Goal: Information Seeking & Learning: Check status

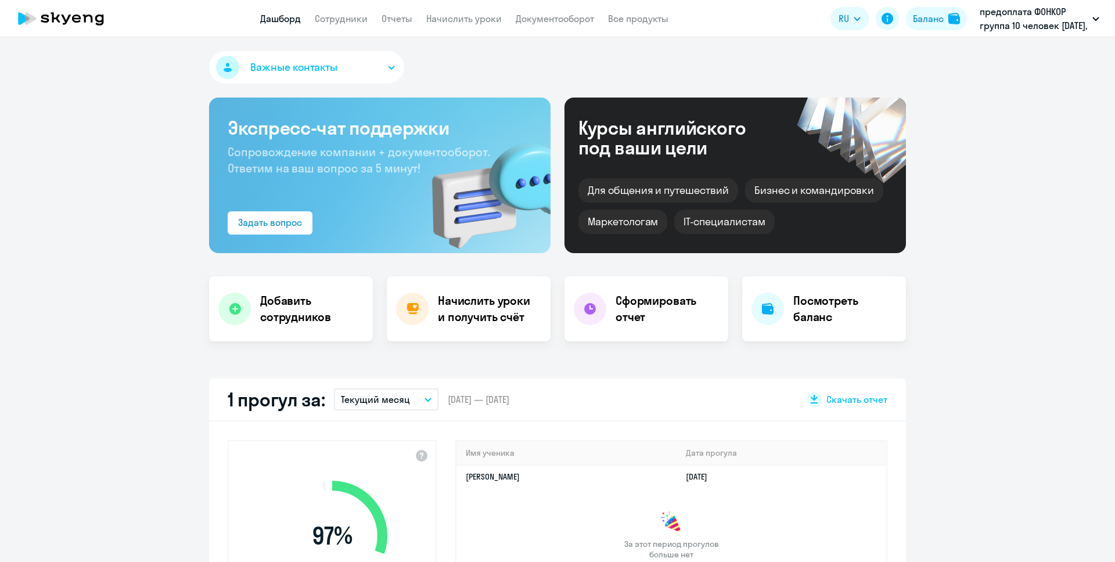
select select "30"
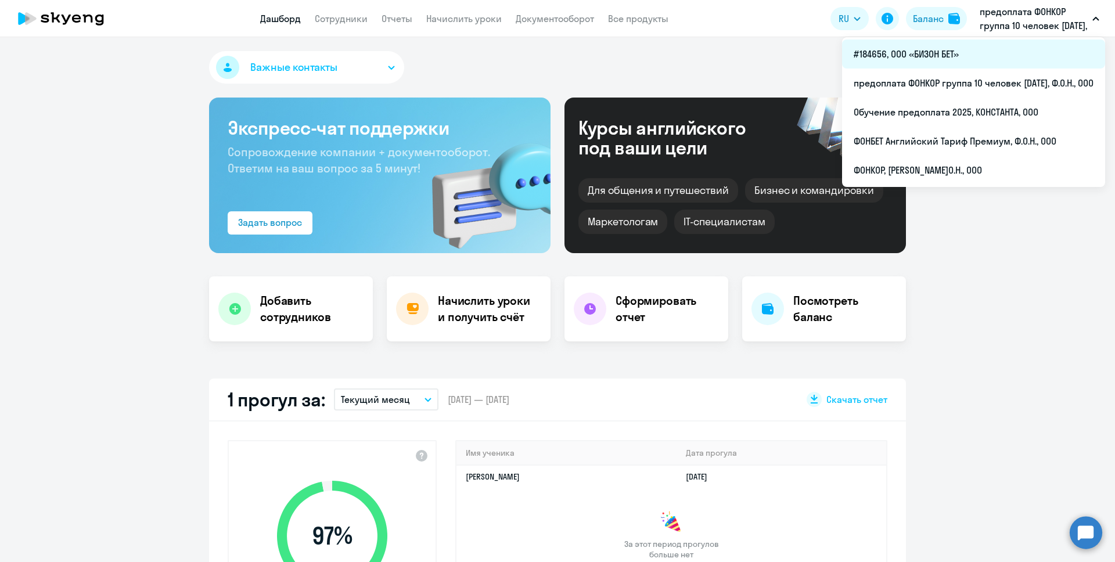
click at [922, 49] on li "#184656, ООО «БИЗОН БЕТ»" at bounding box center [973, 53] width 263 height 29
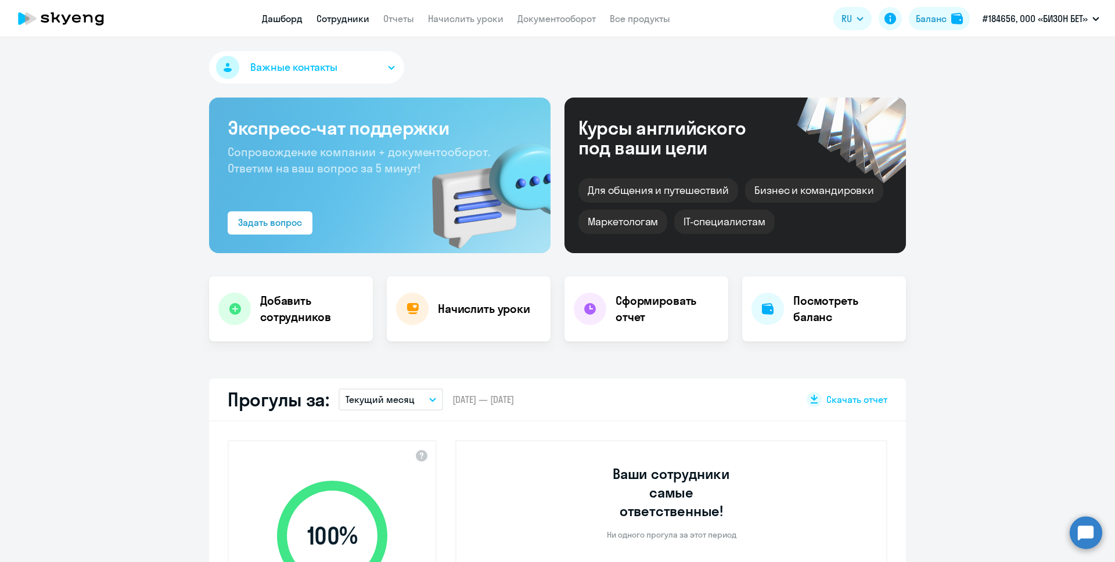
click at [351, 20] on link "Сотрудники" at bounding box center [343, 19] width 53 height 12
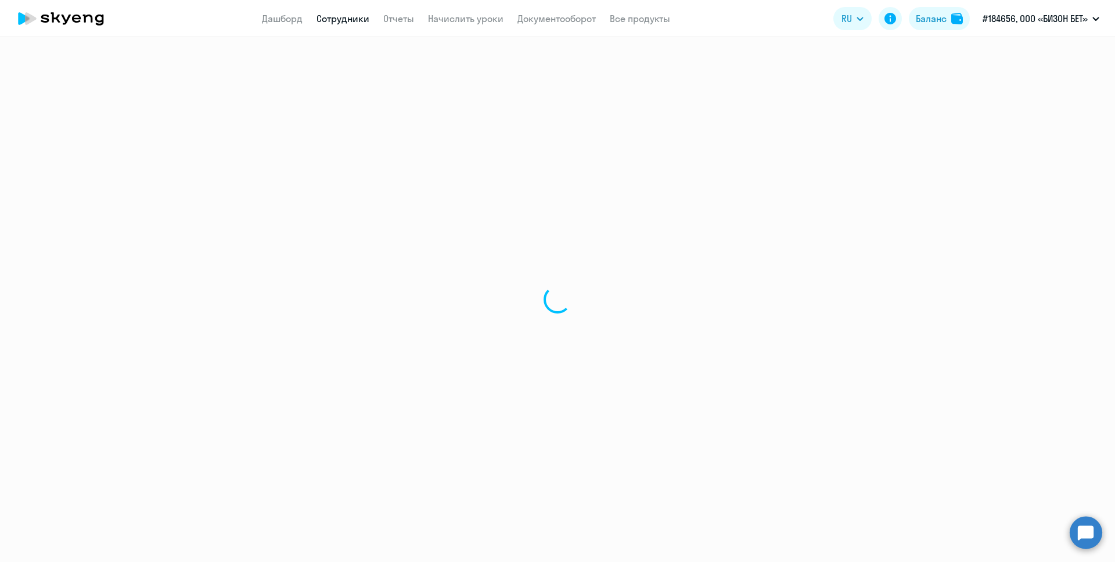
select select "30"
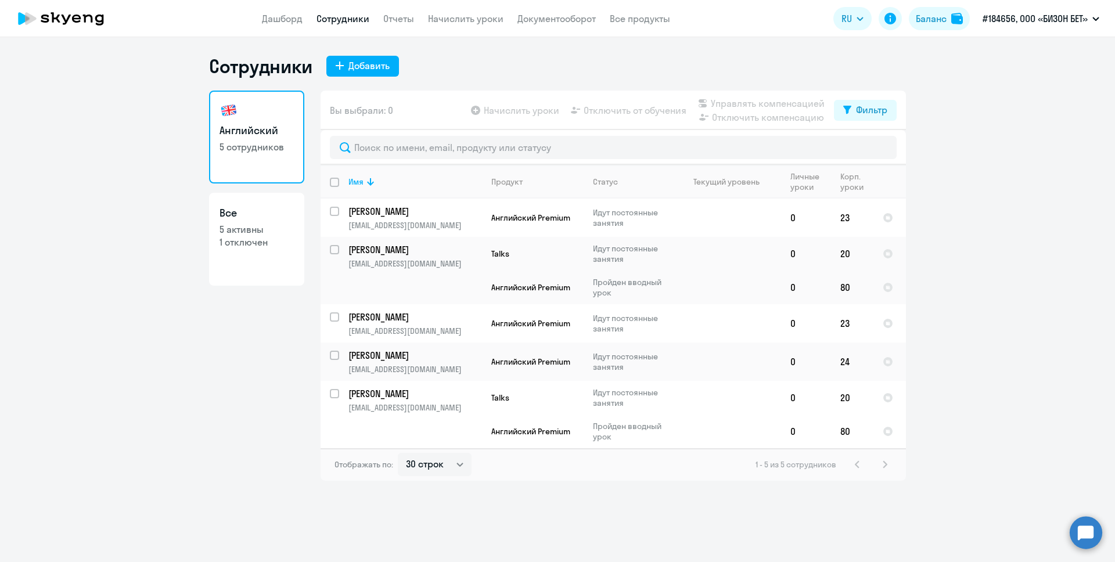
click at [238, 217] on h3 "Все" at bounding box center [257, 213] width 74 height 15
select select "30"
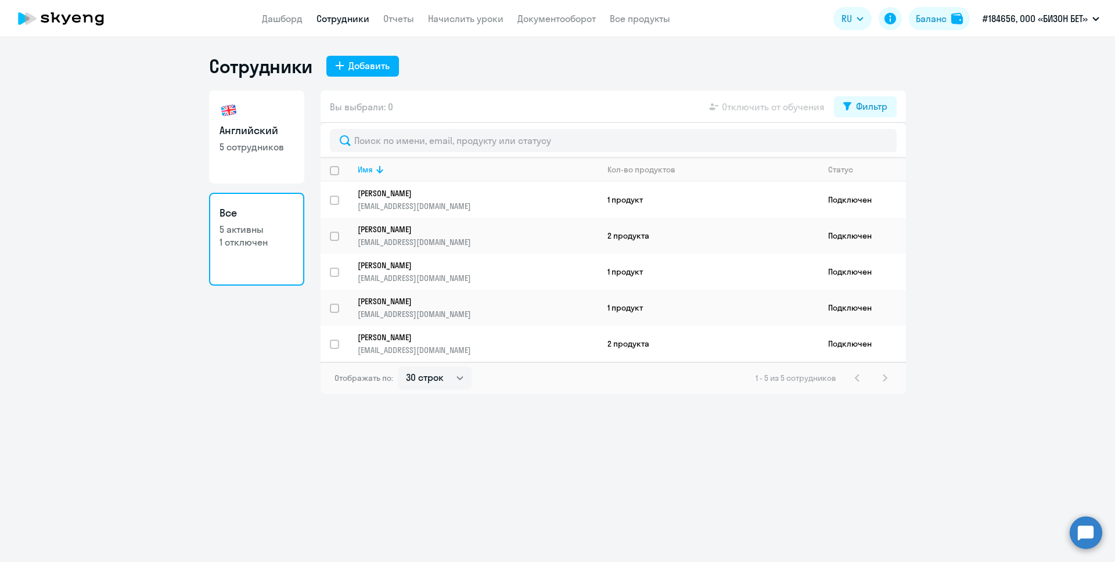
click at [240, 122] on link "Английский 5 сотрудников" at bounding box center [256, 137] width 95 height 93
select select "30"
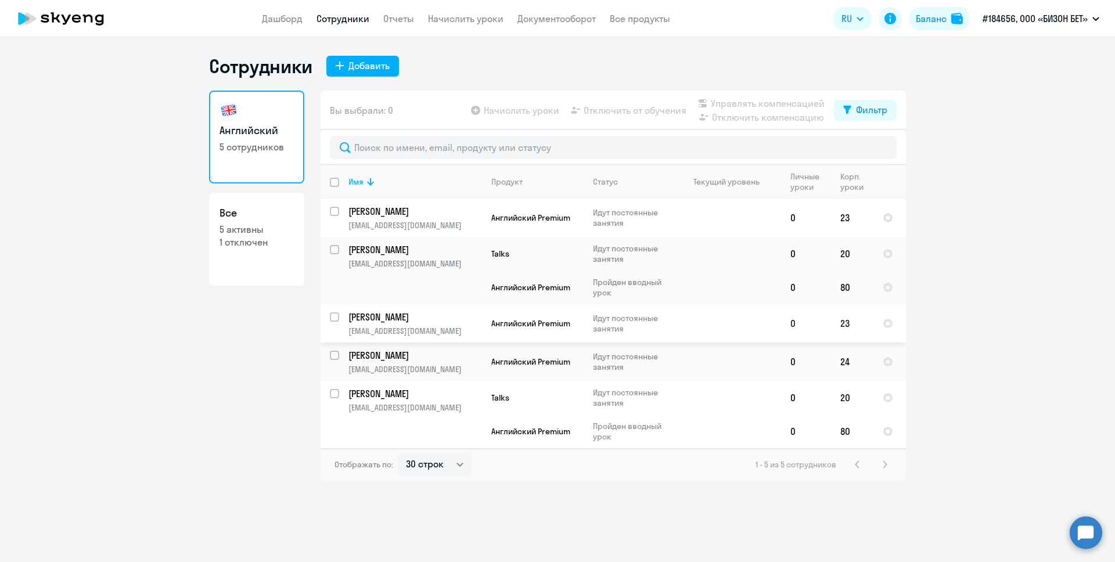
click at [667, 332] on p "Идут постоянные занятия" at bounding box center [633, 323] width 80 height 21
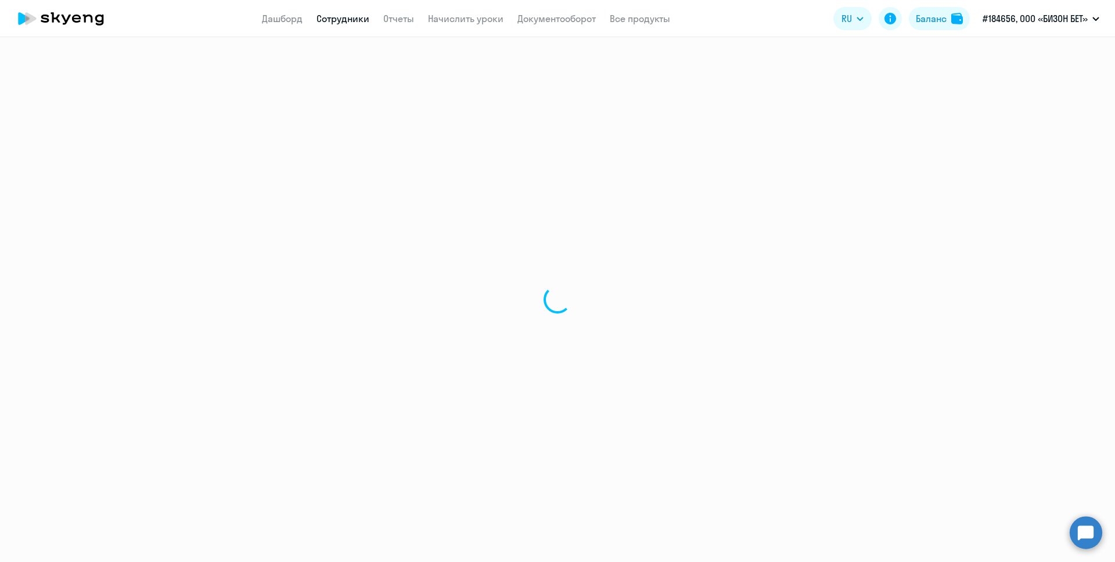
select select "english"
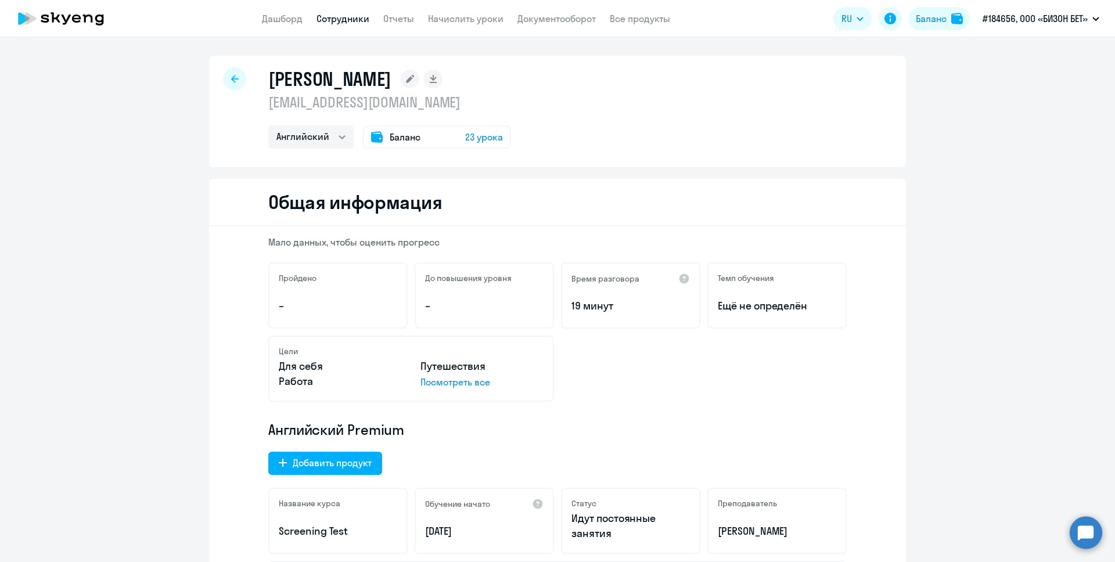
click at [235, 73] on div at bounding box center [234, 78] width 23 height 23
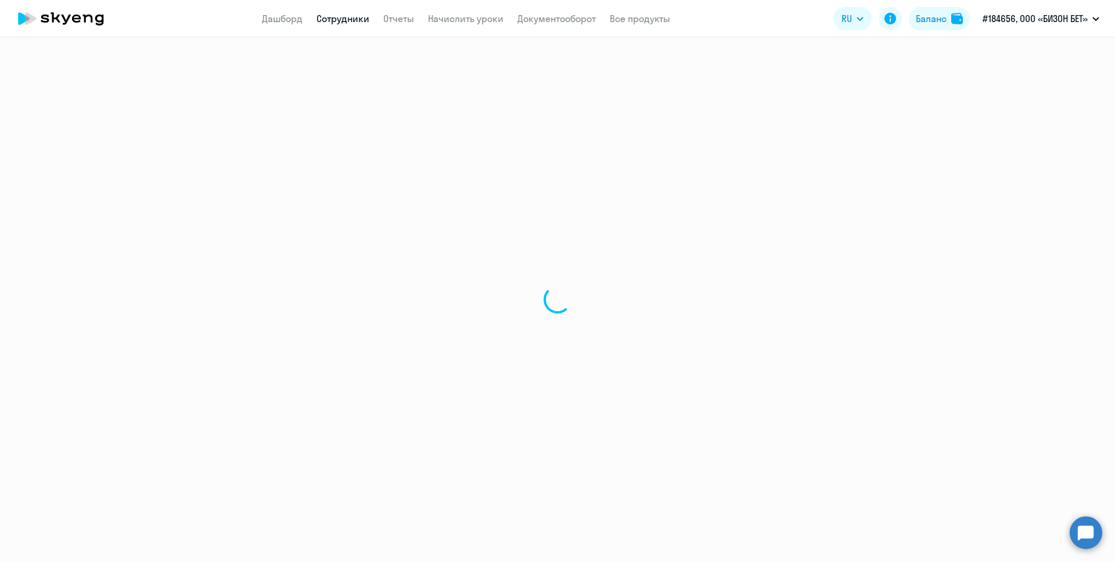
select select "30"
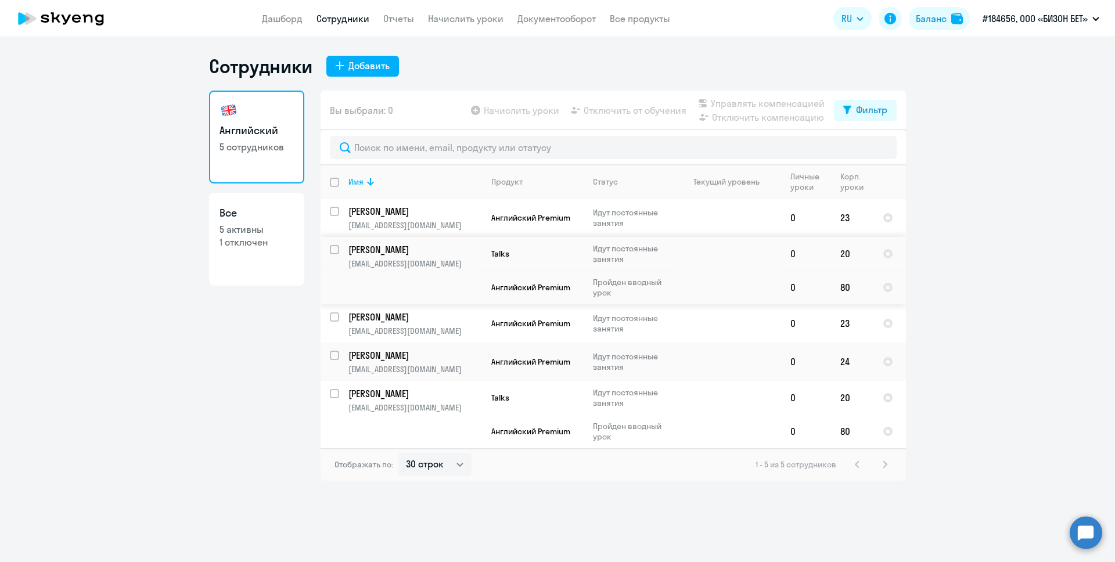
click at [408, 273] on td "[PERSON_NAME] [EMAIL_ADDRESS][DOMAIN_NAME]" at bounding box center [410, 270] width 143 height 67
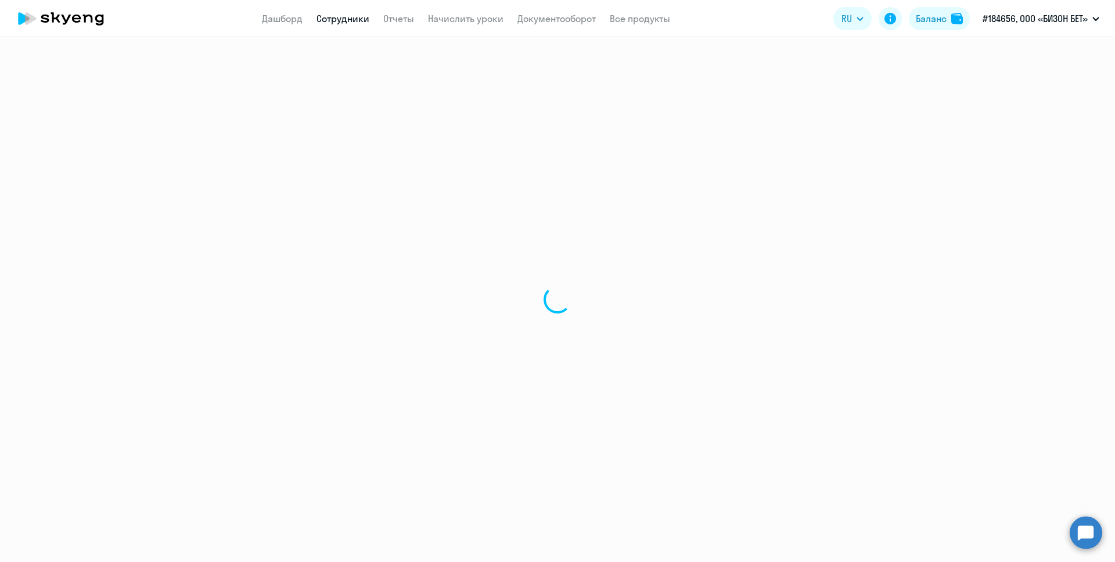
select select "english"
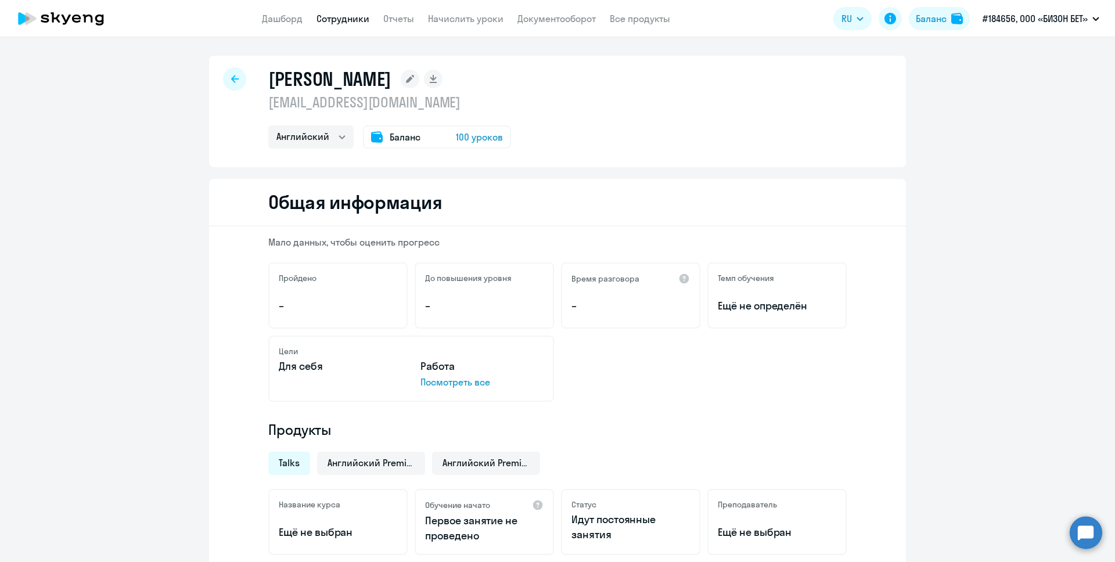
click at [232, 78] on icon at bounding box center [235, 79] width 8 height 8
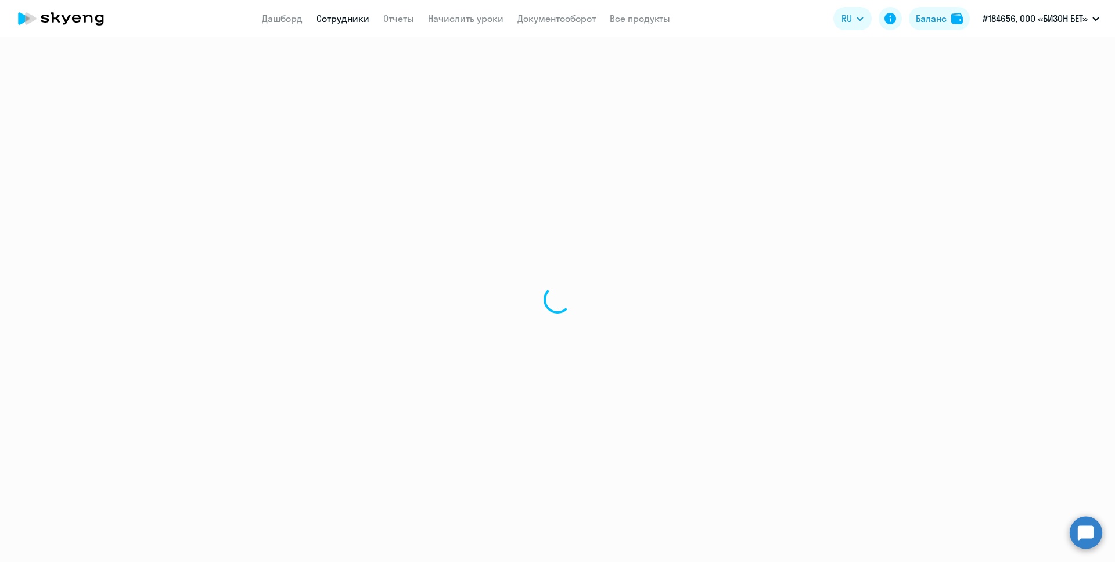
select select "30"
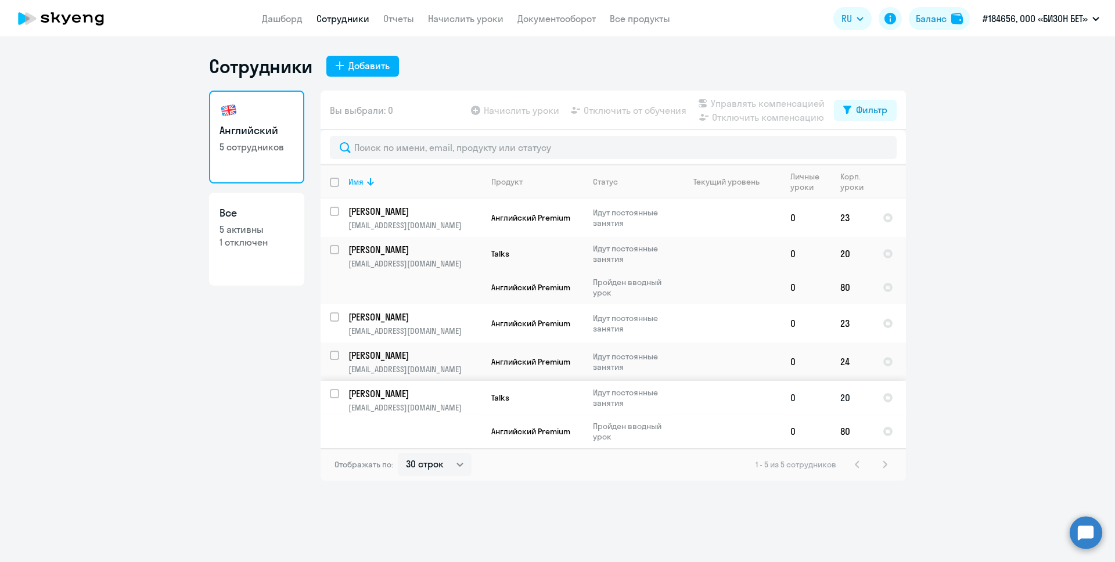
click at [419, 428] on td "Буткевич Станислав sbutkevich@fonbet.by" at bounding box center [410, 414] width 143 height 67
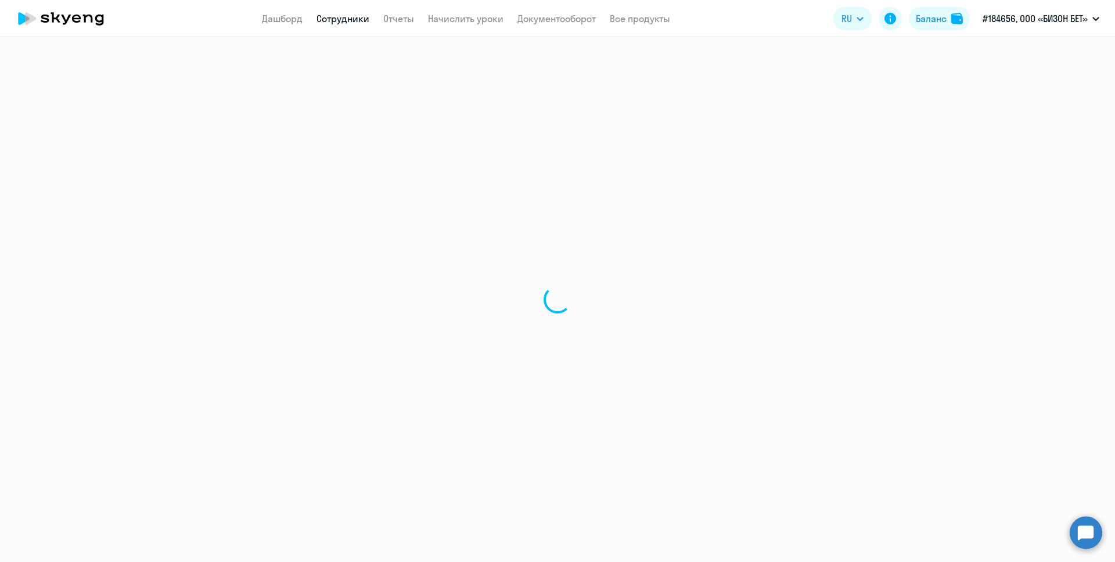
select select "english"
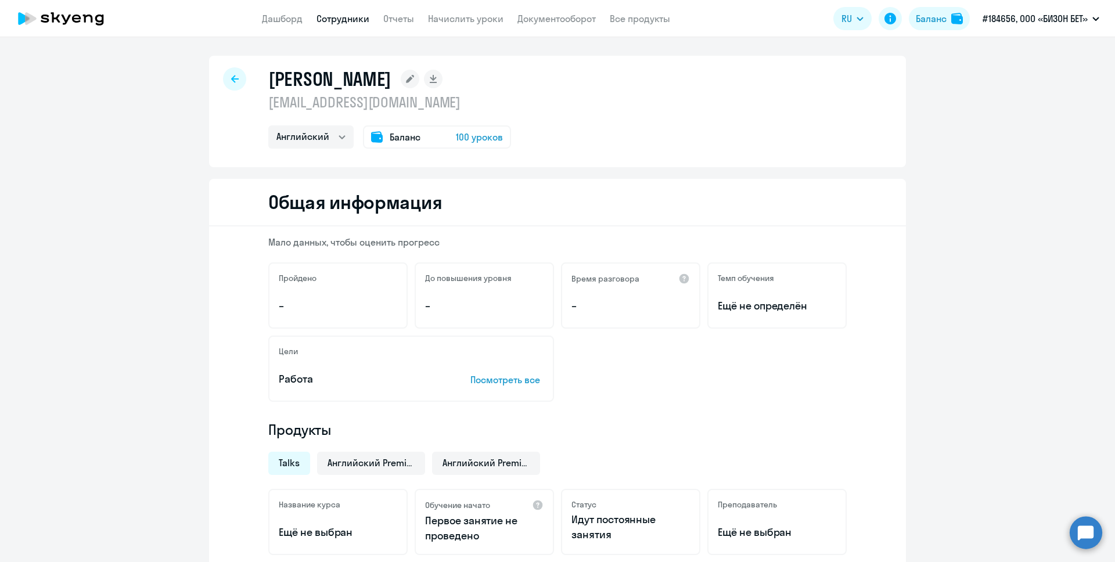
click at [234, 71] on div at bounding box center [234, 78] width 23 height 23
select select "30"
